Goal: Task Accomplishment & Management: Complete application form

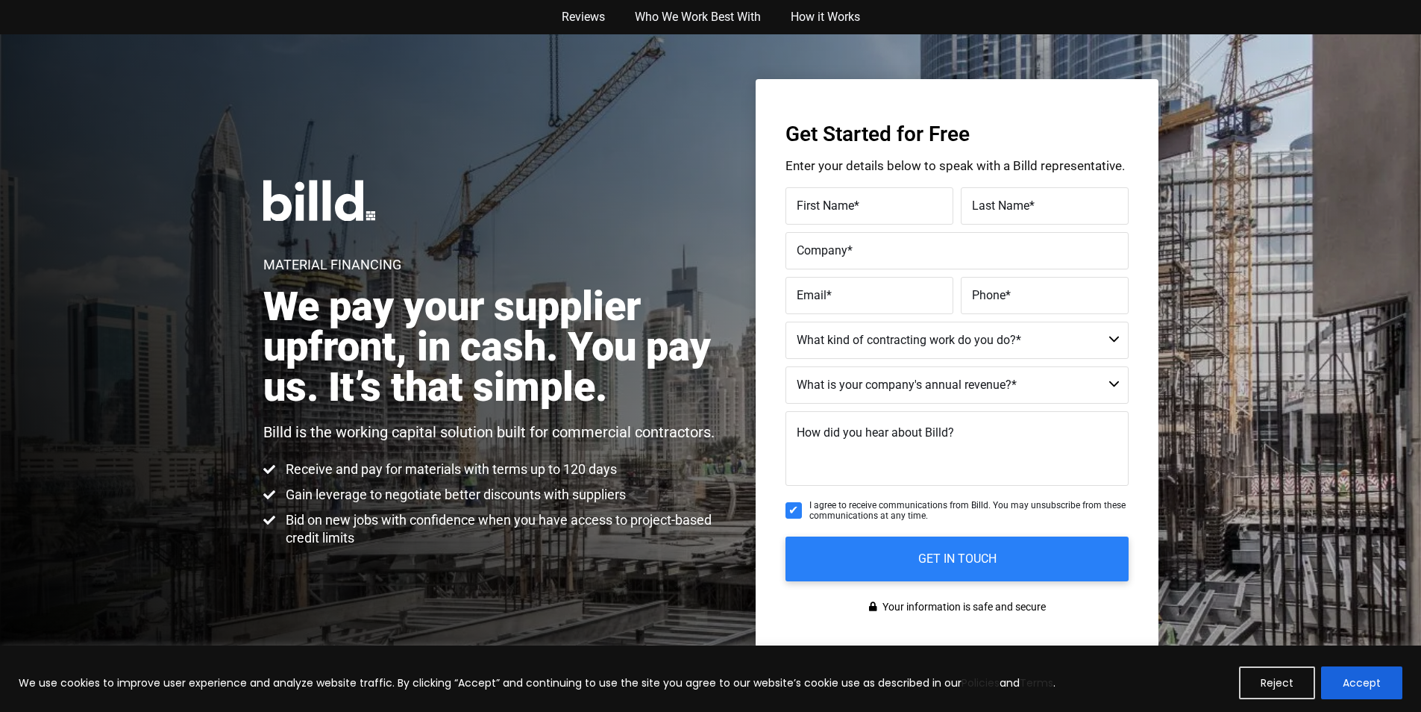
scroll to position [919, 0]
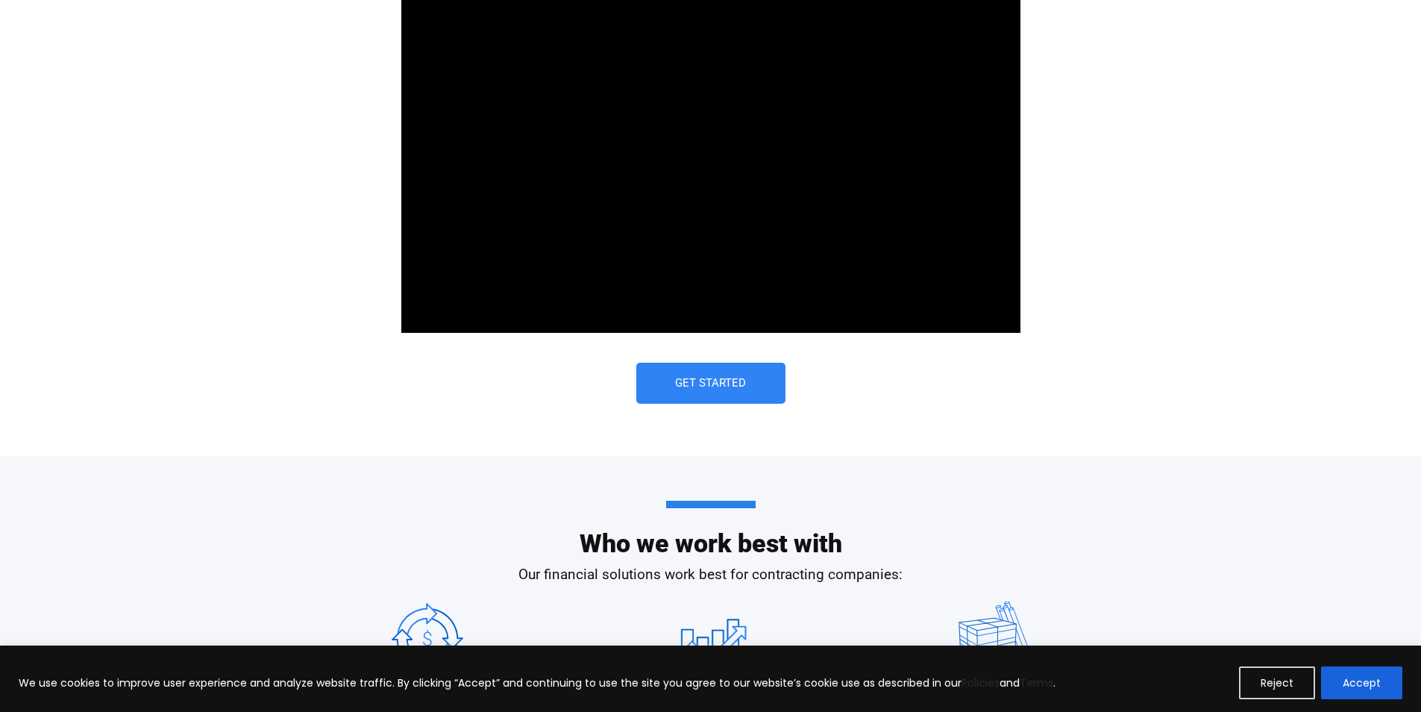
click at [665, 371] on link "Get Started" at bounding box center [710, 383] width 149 height 41
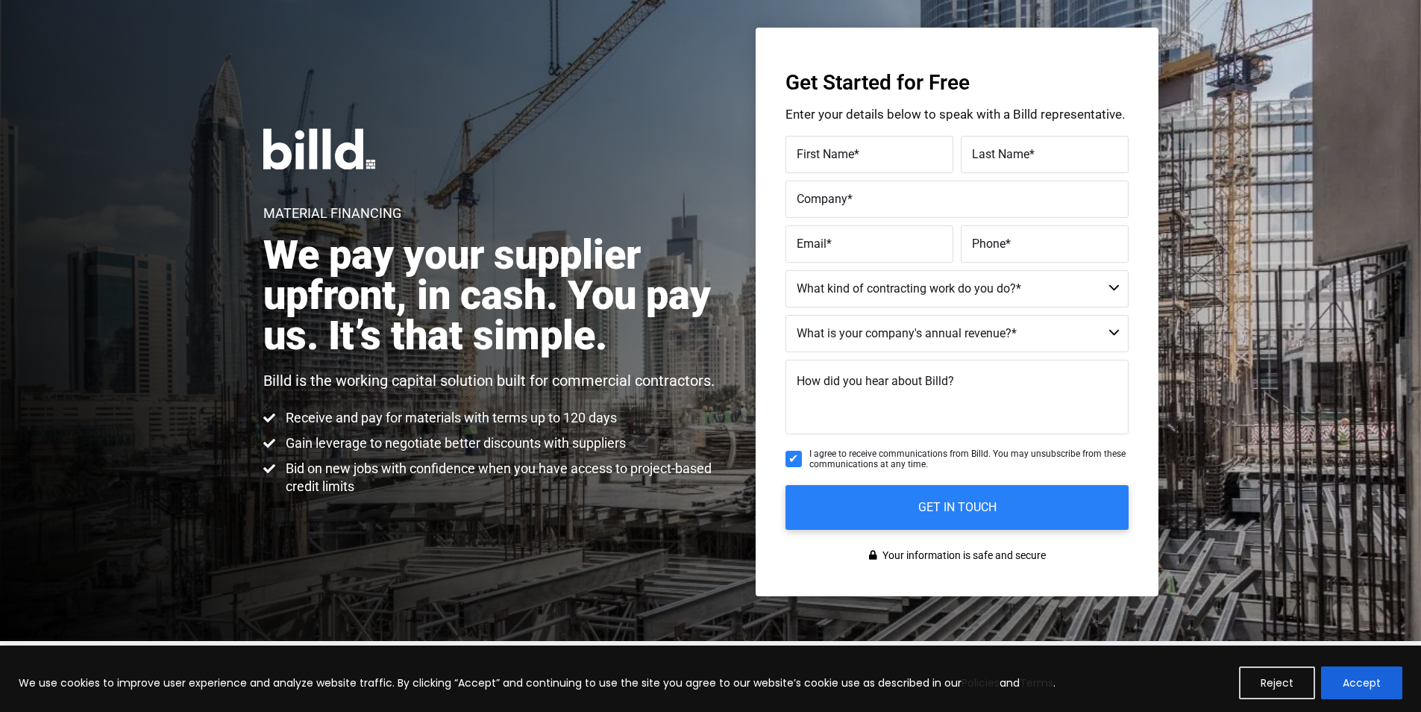
scroll to position [34, 0]
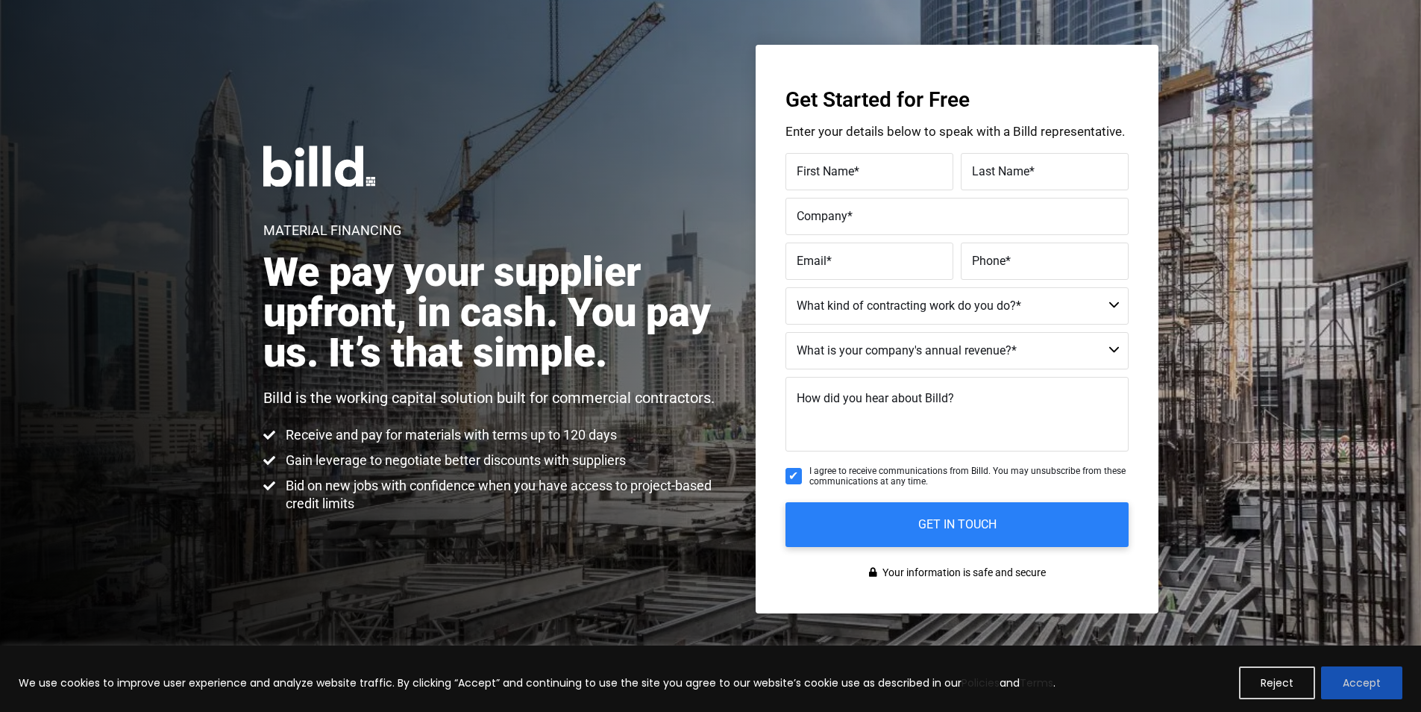
click at [1341, 674] on button "Accept" at bounding box center [1361, 682] width 81 height 33
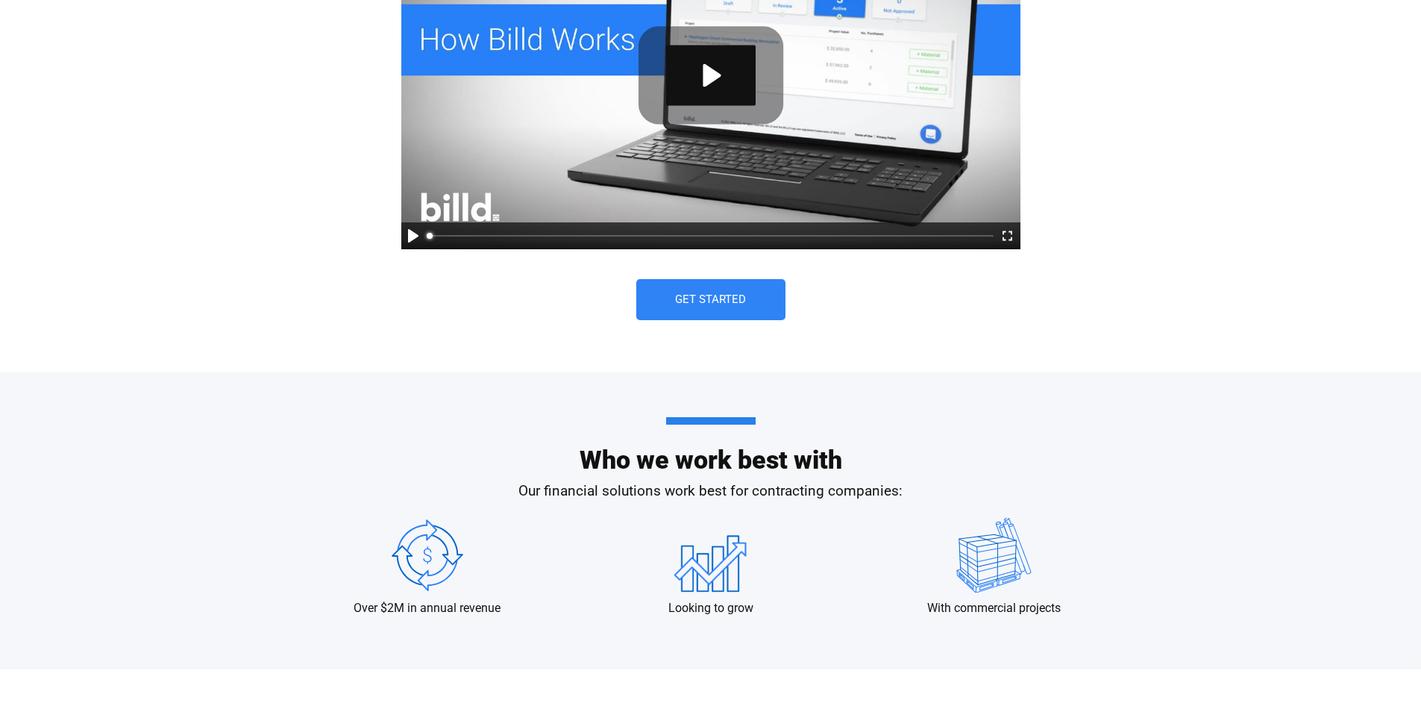
scroll to position [1004, 0]
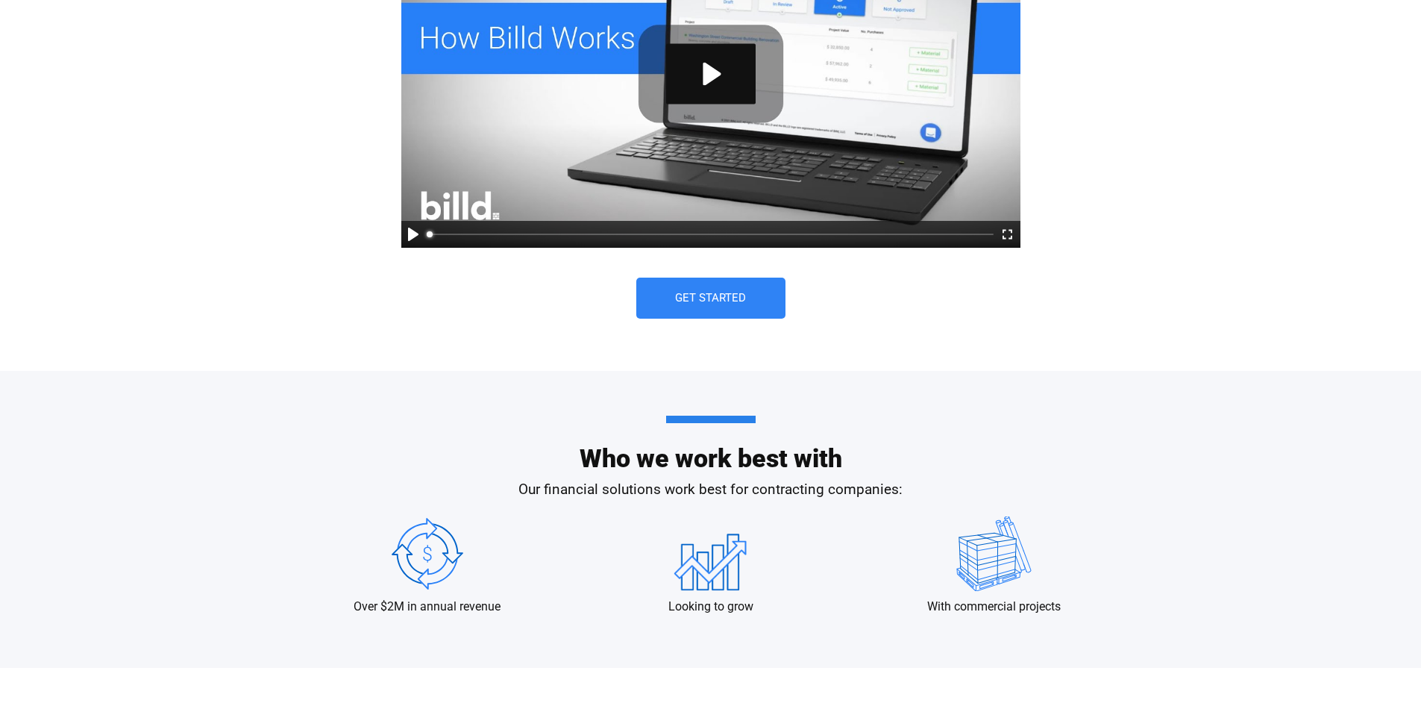
click at [646, 301] on link "Get Started" at bounding box center [710, 298] width 149 height 41
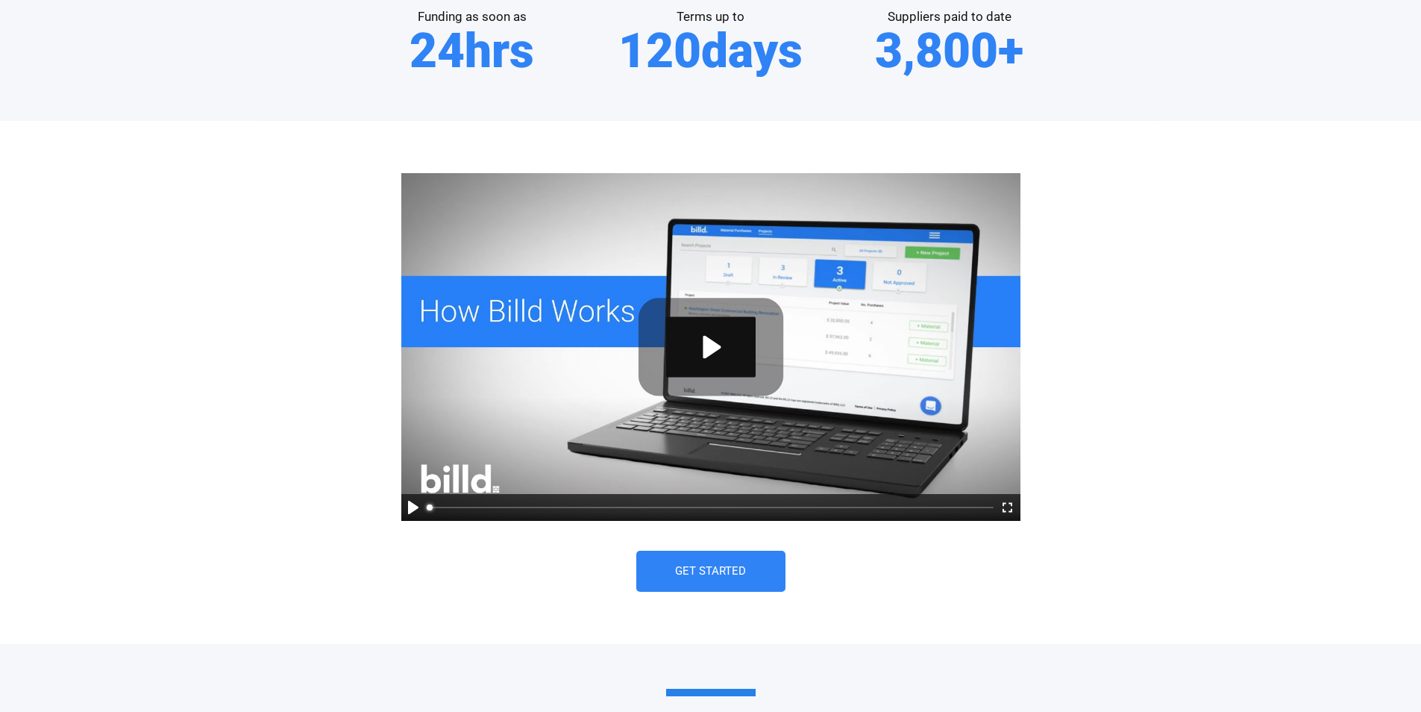
scroll to position [780, 0]
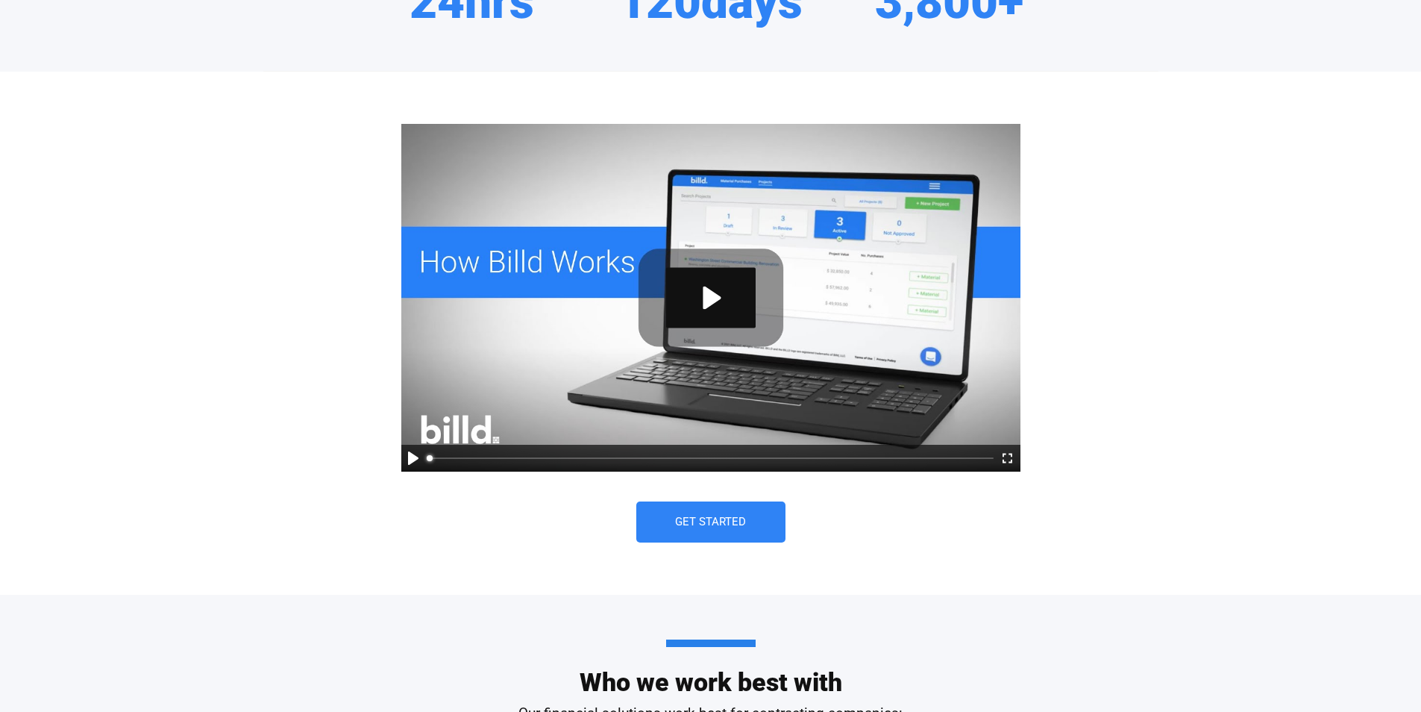
click at [673, 515] on link "Get Started" at bounding box center [710, 521] width 149 height 41
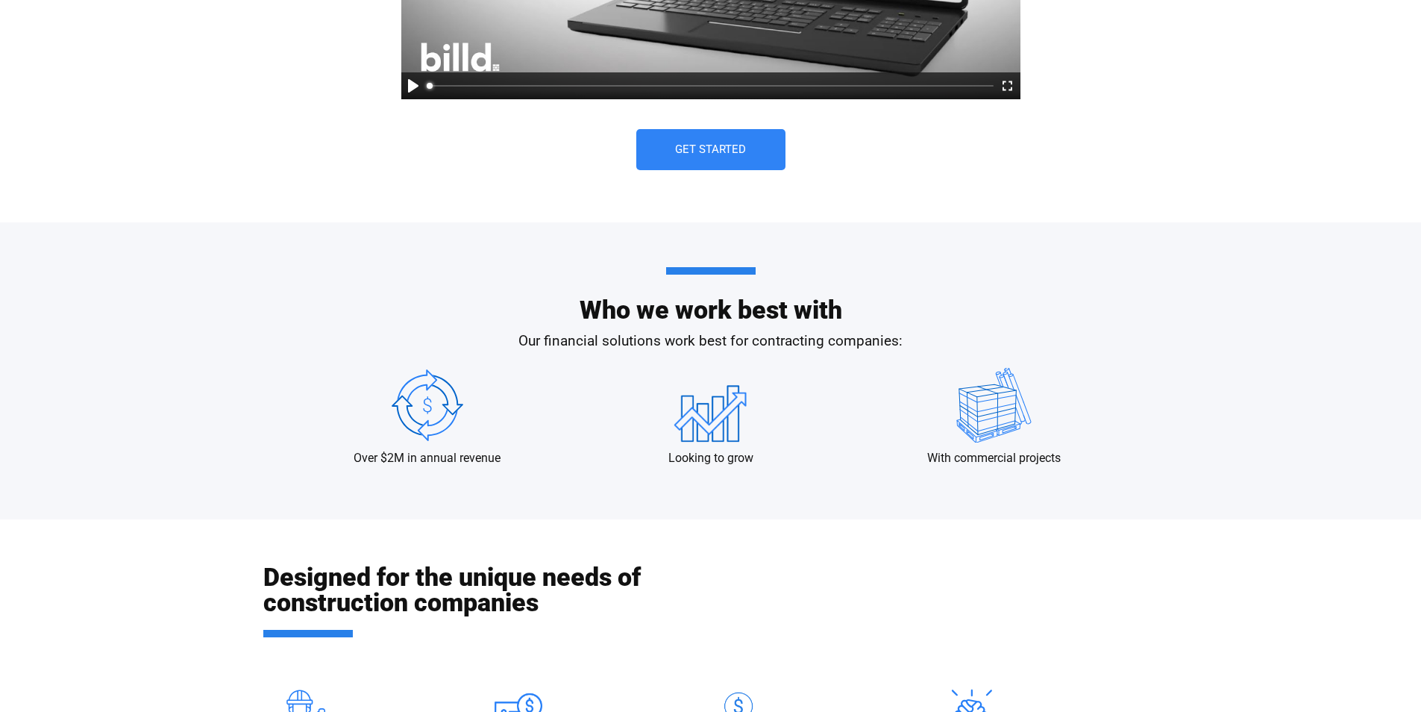
scroll to position [1153, 0]
click at [640, 155] on link "Get Started" at bounding box center [710, 148] width 149 height 41
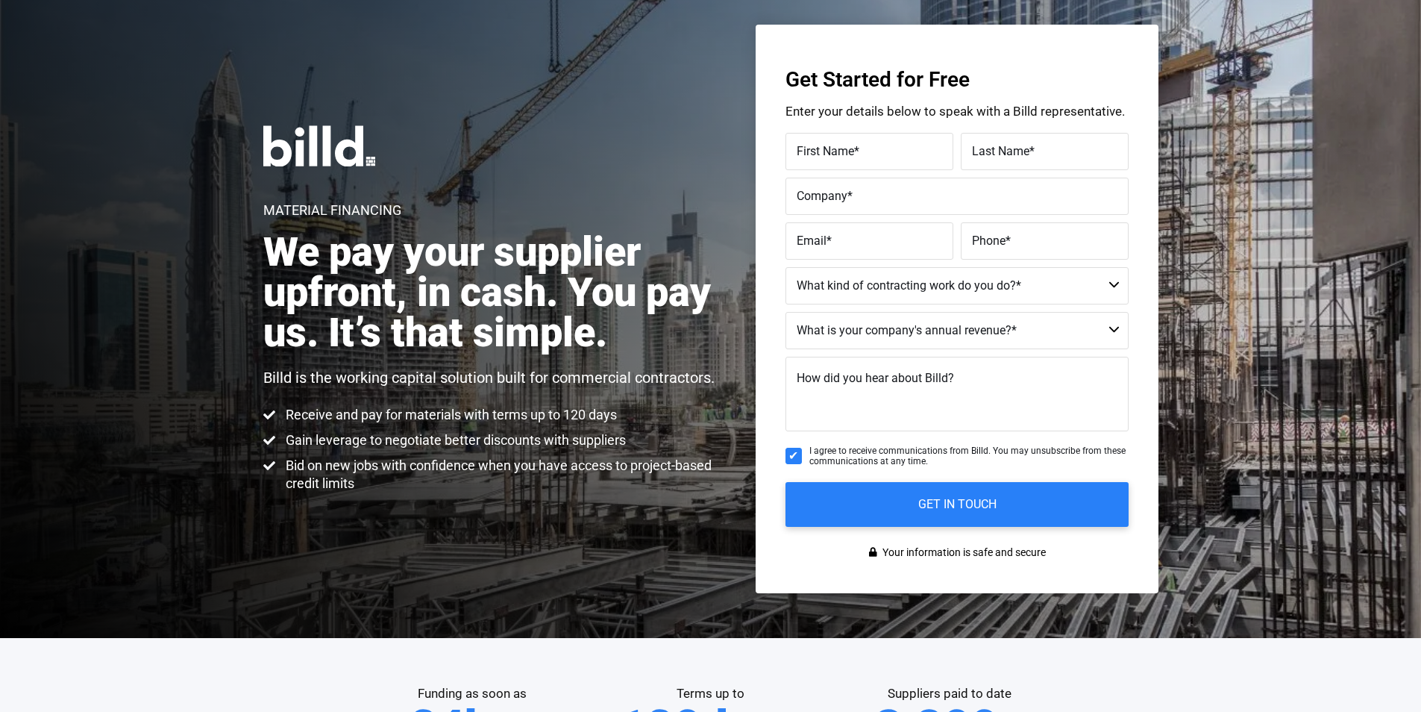
scroll to position [34, 0]
